Goal: Transaction & Acquisition: Purchase product/service

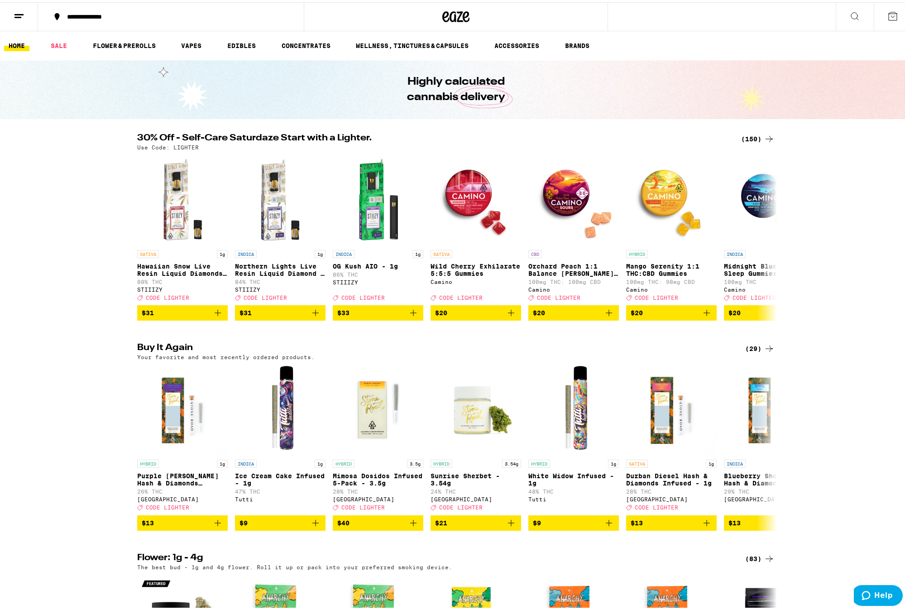
click at [746, 133] on div "(150)" at bounding box center [757, 136] width 33 height 11
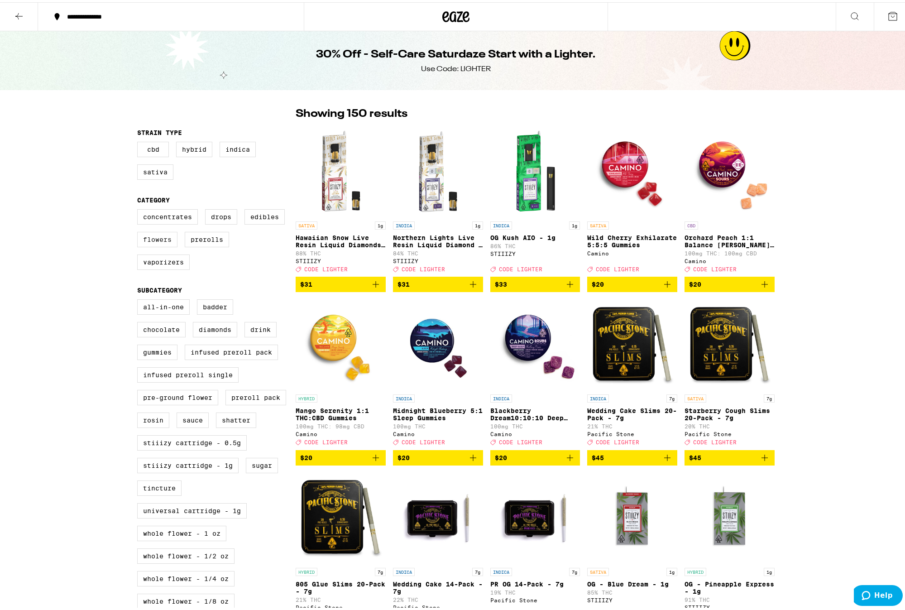
click at [156, 240] on label "Flowers" at bounding box center [157, 237] width 40 height 15
click at [139, 209] on input "Flowers" at bounding box center [139, 208] width 0 height 0
checkbox input "true"
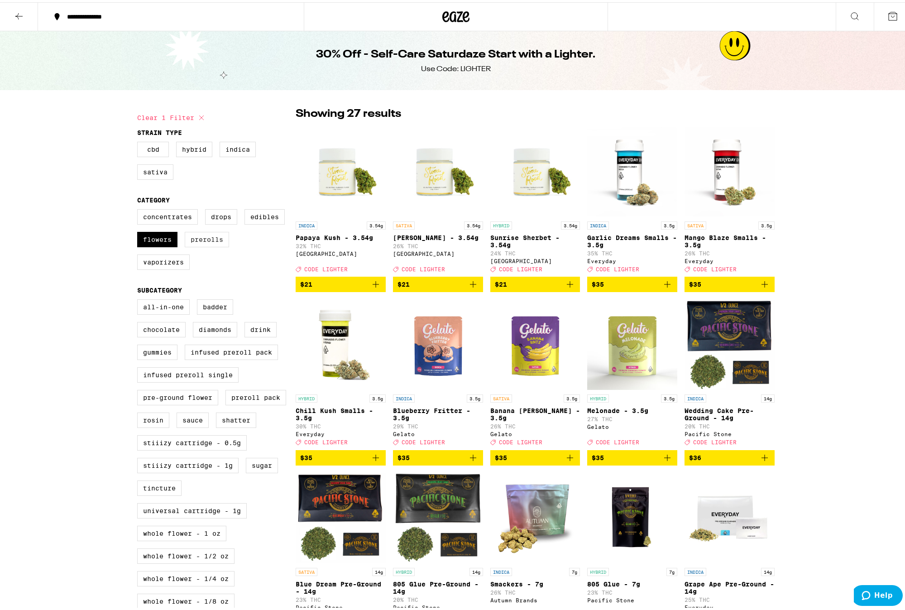
click at [215, 245] on label "Prerolls" at bounding box center [207, 237] width 44 height 15
click at [139, 209] on input "Prerolls" at bounding box center [139, 208] width 0 height 0
checkbox input "true"
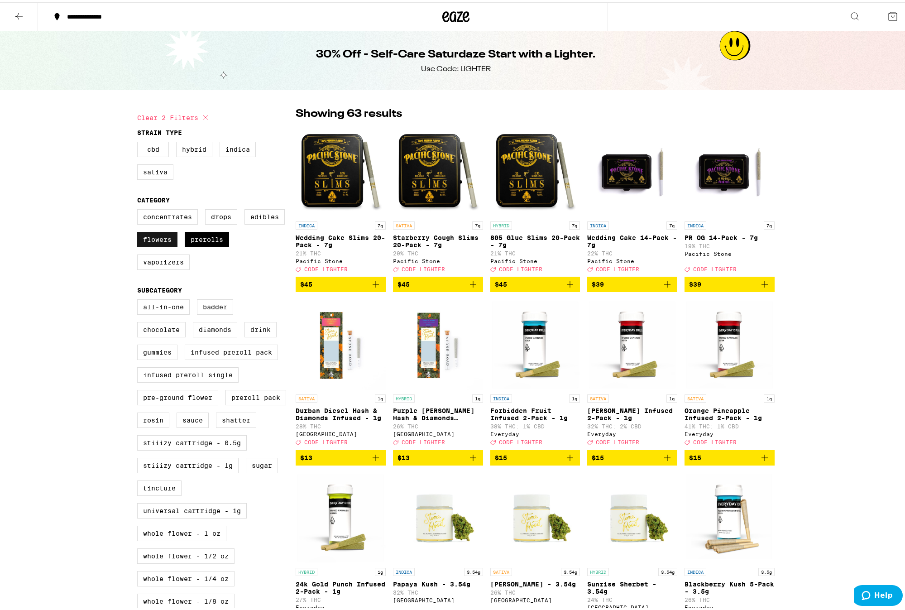
click at [160, 239] on label "Flowers" at bounding box center [157, 237] width 40 height 15
click at [139, 209] on input "Flowers" at bounding box center [139, 208] width 0 height 0
checkbox input "false"
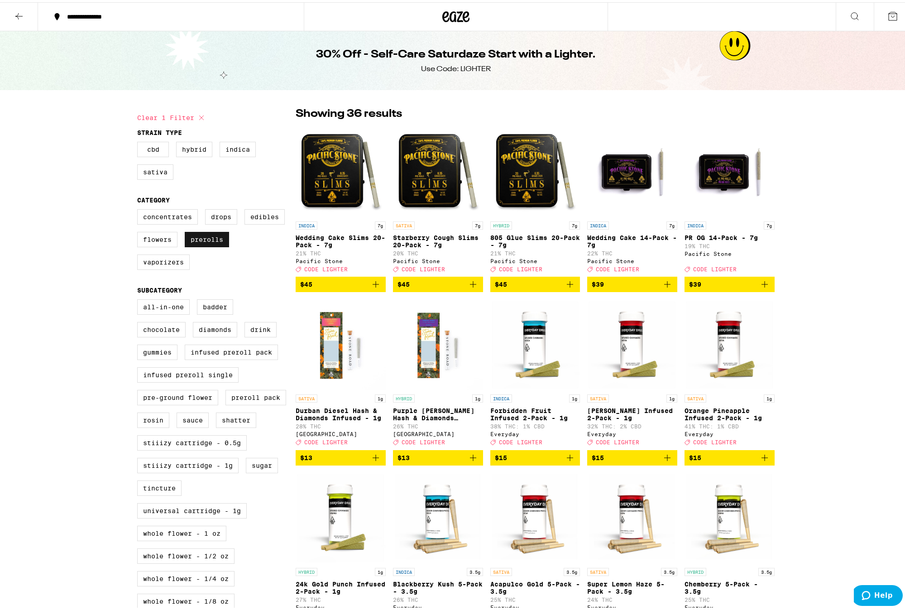
click at [204, 244] on label "Prerolls" at bounding box center [207, 237] width 44 height 15
click at [139, 209] on input "Prerolls" at bounding box center [139, 208] width 0 height 0
checkbox input "false"
click at [163, 242] on label "Flowers" at bounding box center [157, 237] width 40 height 15
click at [139, 209] on input "Flowers" at bounding box center [139, 208] width 0 height 0
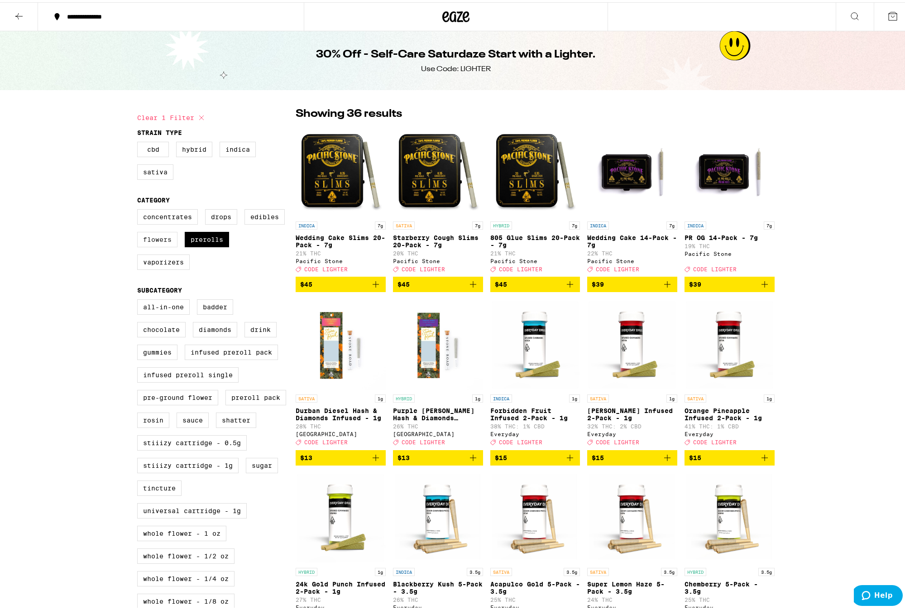
checkbox input "true"
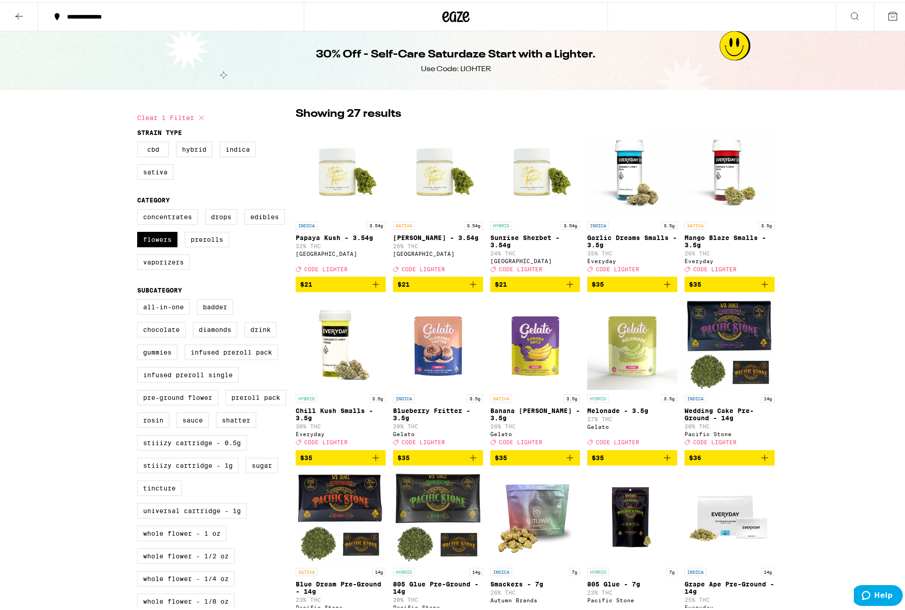
click at [565, 287] on icon "Add to bag" at bounding box center [570, 282] width 11 height 11
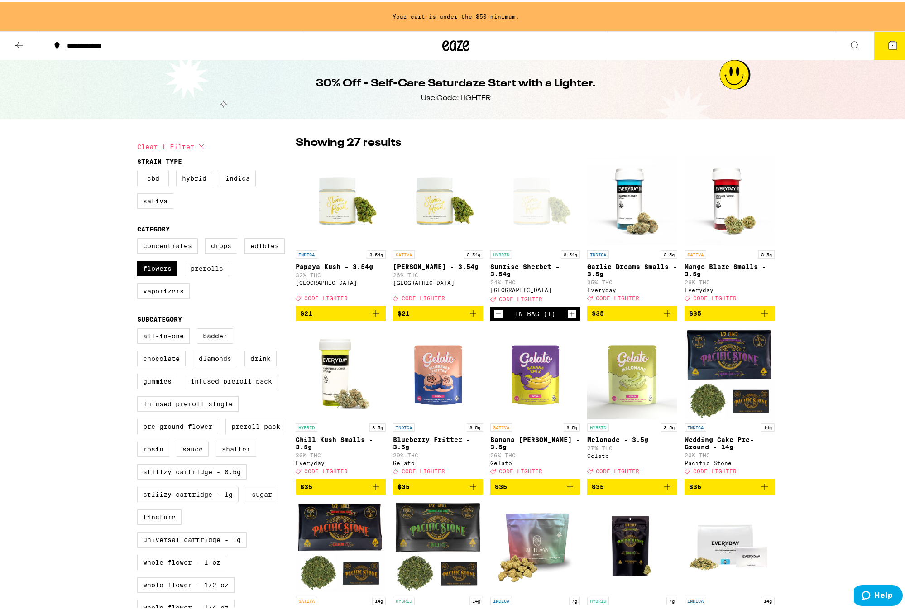
click at [568, 317] on icon "Increment" at bounding box center [572, 311] width 8 height 11
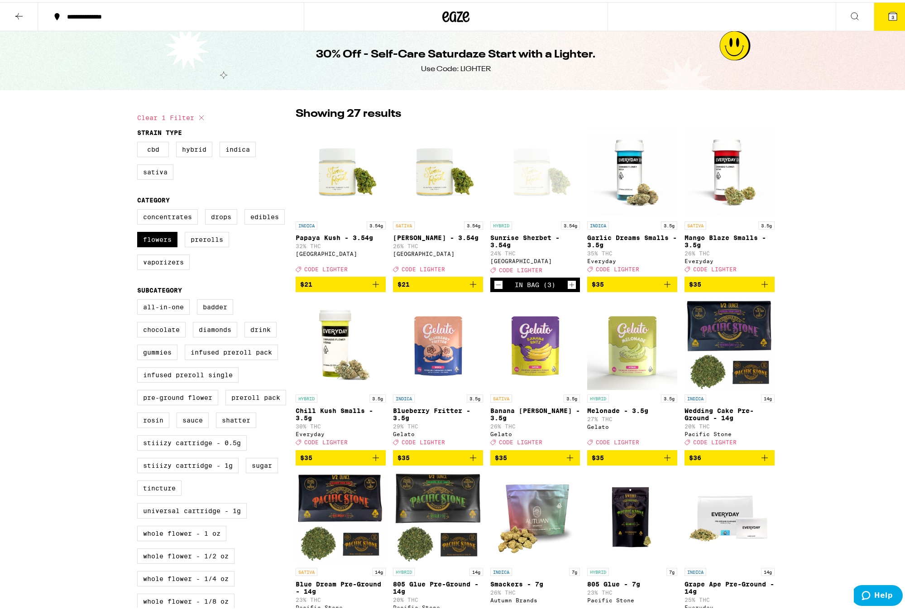
click at [567, 319] on img "Open page for Banana Runtz - 3.5g from Gelato" at bounding box center [535, 342] width 90 height 91
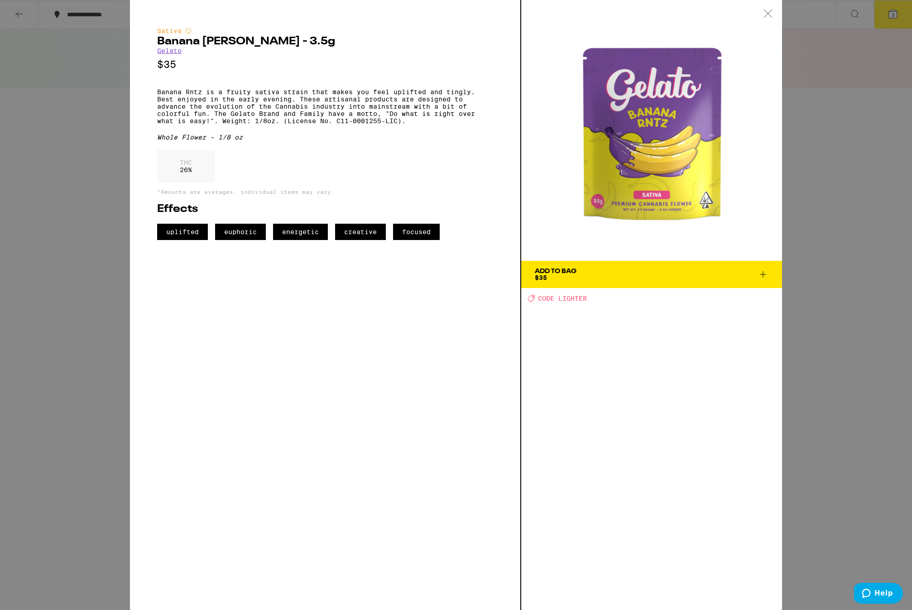
click at [767, 14] on icon at bounding box center [767, 14] width 9 height 8
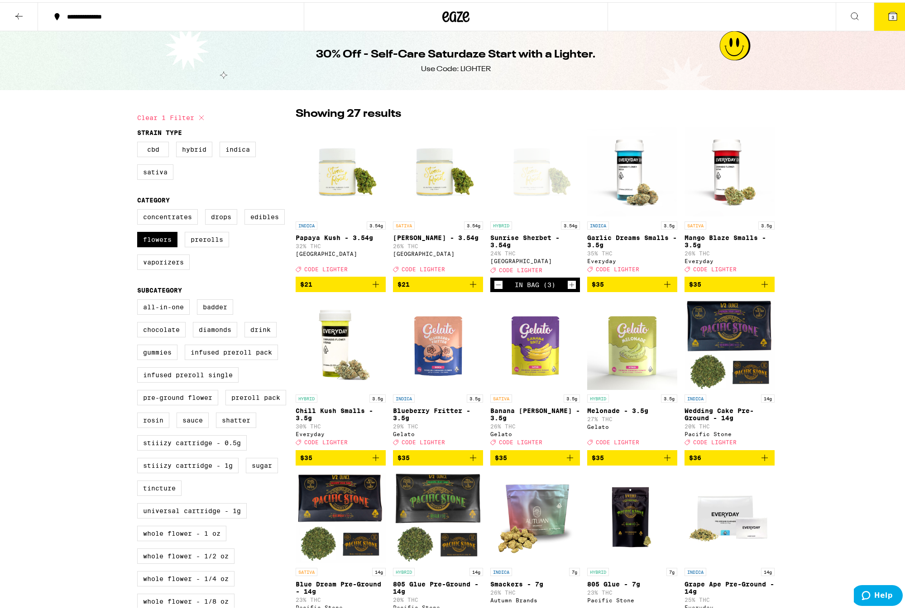
click at [569, 287] on icon "Increment" at bounding box center [572, 282] width 8 height 11
click at [468, 287] on icon "Add to bag" at bounding box center [473, 282] width 11 height 11
click at [371, 287] on icon "Add to bag" at bounding box center [375, 282] width 11 height 11
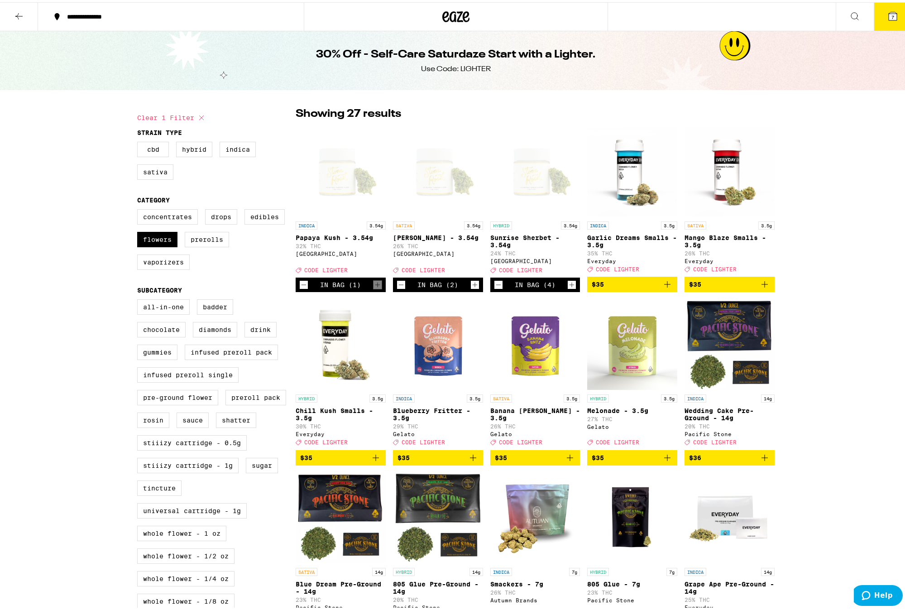
click at [375, 319] on img "Open page for Chill Kush Smalls - 3.5g from Everyday" at bounding box center [341, 342] width 90 height 91
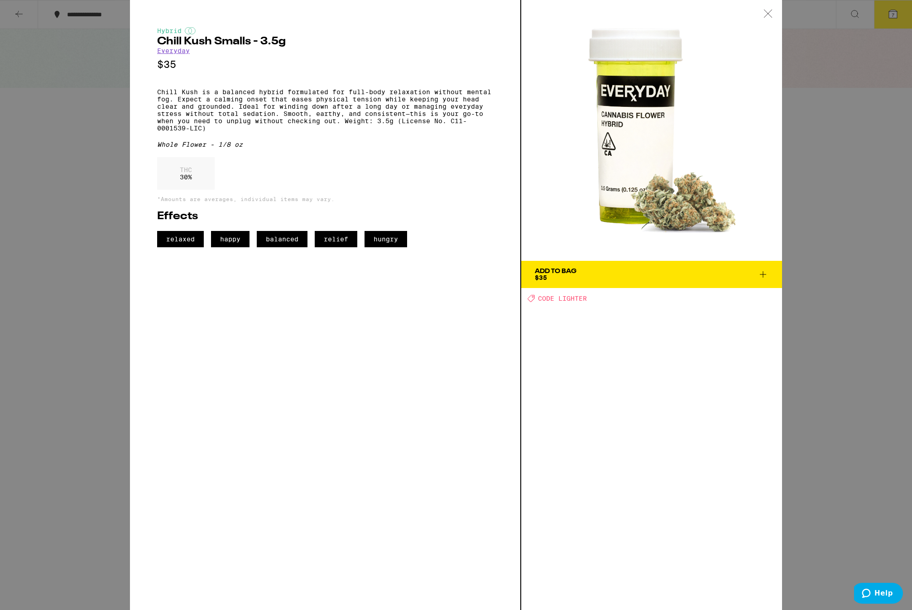
click at [767, 14] on icon at bounding box center [767, 14] width 9 height 8
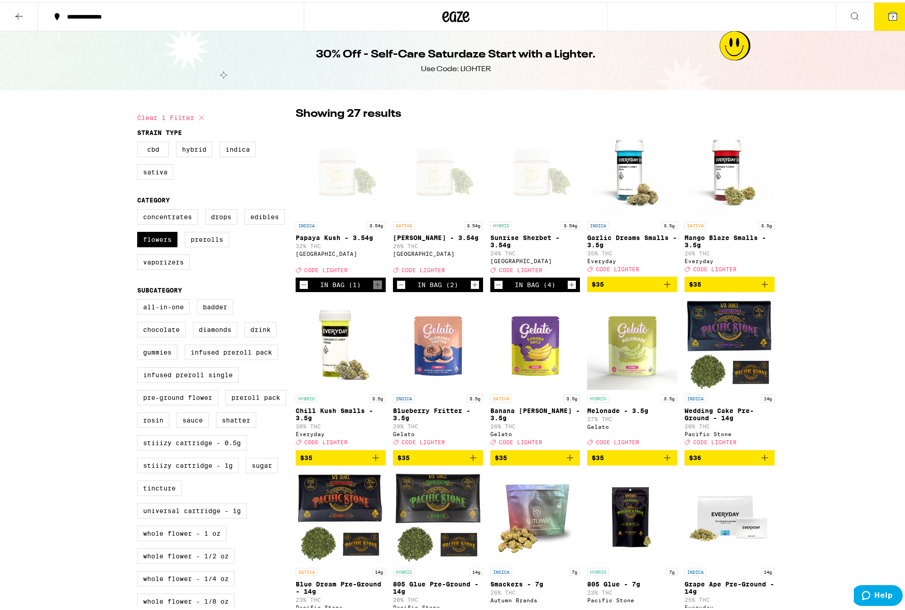
click at [300, 288] on icon "Decrement" at bounding box center [304, 282] width 8 height 11
click at [370, 287] on icon "Add to bag" at bounding box center [375, 282] width 11 height 11
click at [301, 282] on icon "Decrement" at bounding box center [303, 282] width 5 height 0
